Goal: Navigation & Orientation: Find specific page/section

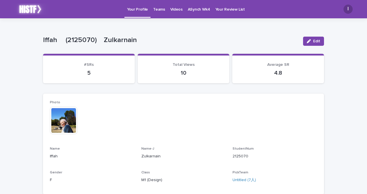
click at [174, 8] on p "Videos" at bounding box center [176, 6] width 12 height 12
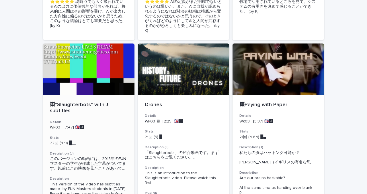
scroll to position [499, 0]
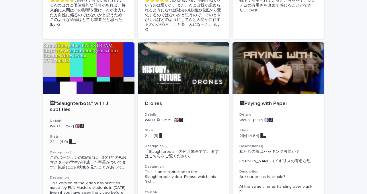
click at [85, 63] on div at bounding box center [88, 68] width 91 height 52
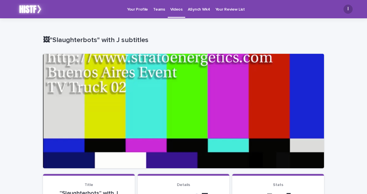
click at [202, 9] on p "ASynch Wk4" at bounding box center [199, 6] width 22 height 12
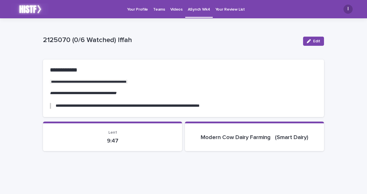
click at [171, 14] on link "Videos" at bounding box center [176, 9] width 17 height 18
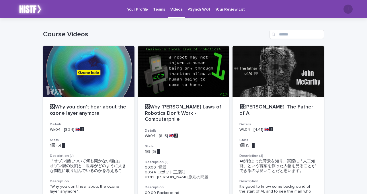
click at [159, 11] on p "Teams" at bounding box center [159, 6] width 12 height 12
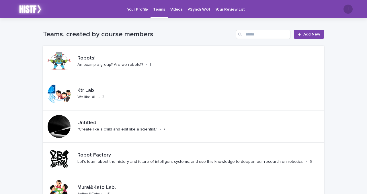
click at [137, 9] on p "Your Profile" at bounding box center [137, 6] width 21 height 12
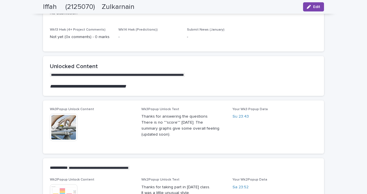
scroll to position [434, 0]
